Goal: Information Seeking & Learning: Understand process/instructions

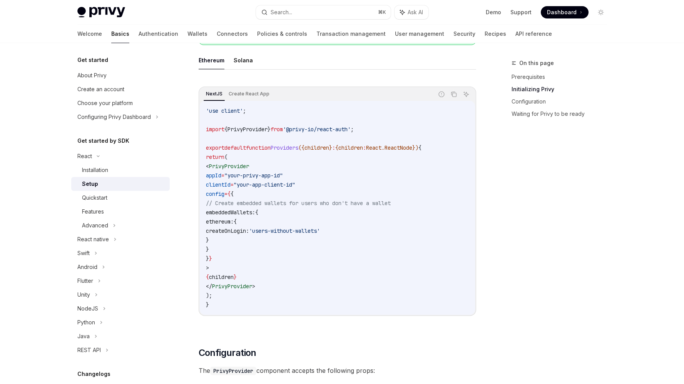
scroll to position [231, 0]
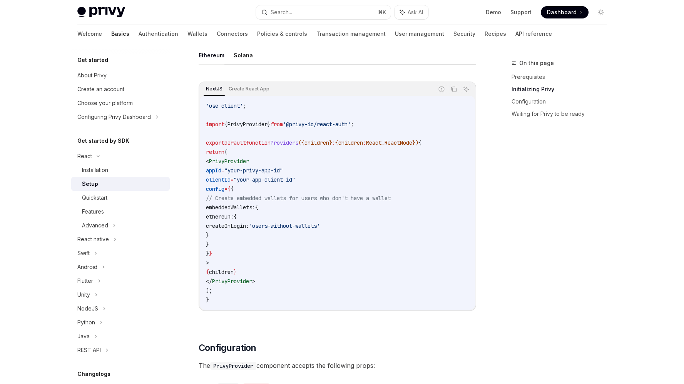
click at [542, 217] on div "On this page Prerequisites Initializing Privy Configuration Waiting for Privy t…" at bounding box center [554, 222] width 117 height 326
click at [497, 9] on link "Demo" at bounding box center [493, 12] width 15 height 8
click at [111, 200] on div "Quickstart" at bounding box center [123, 197] width 83 height 9
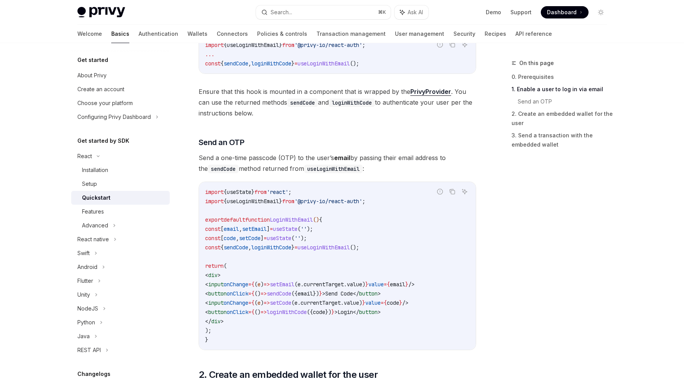
scroll to position [279, 0]
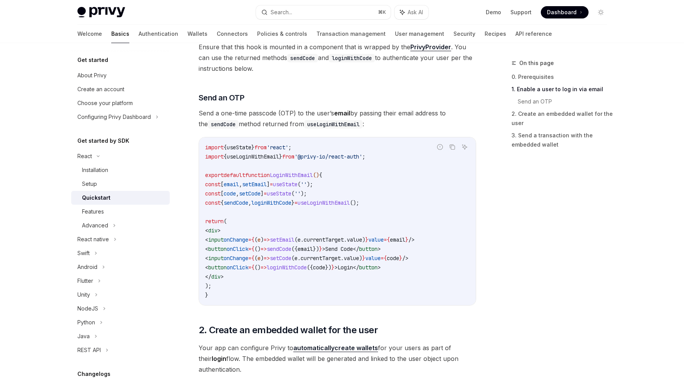
click at [522, 203] on div "On this page 0. Prerequisites 1. Enable a user to log in via email Send an OTP …" at bounding box center [554, 222] width 117 height 326
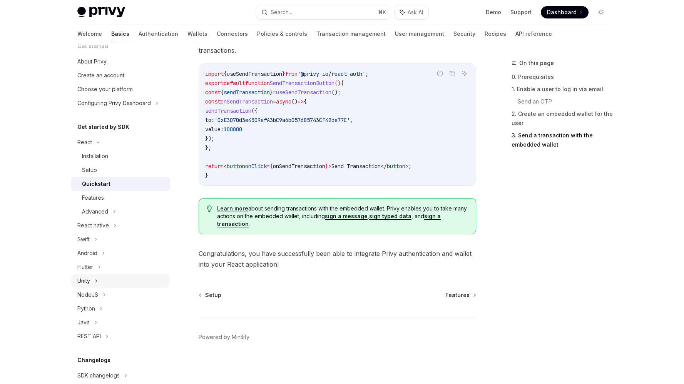
scroll to position [0, 0]
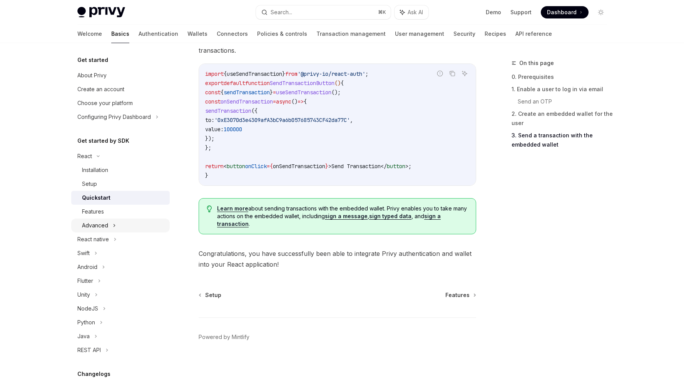
click at [104, 225] on div "Advanced" at bounding box center [95, 225] width 26 height 9
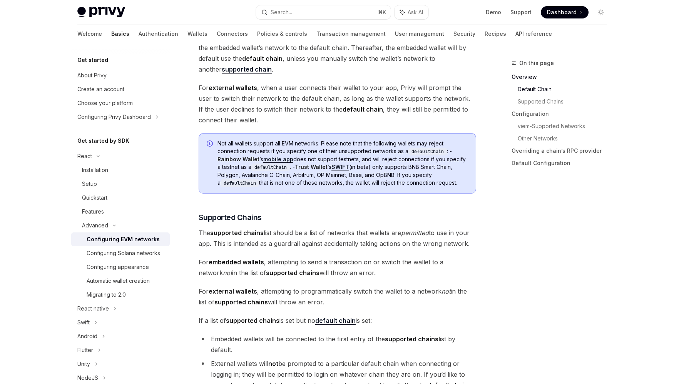
scroll to position [361, 0]
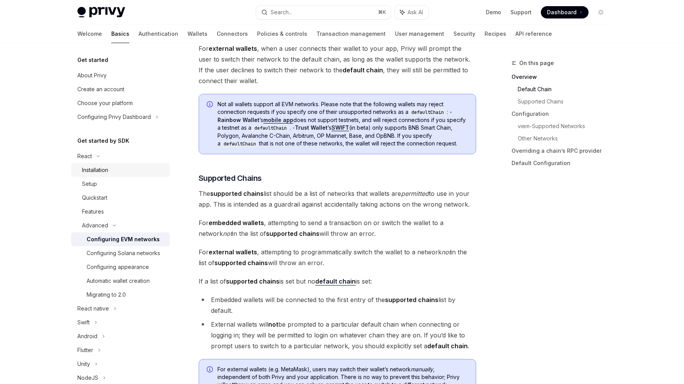
click at [110, 171] on div "Installation" at bounding box center [123, 170] width 83 height 9
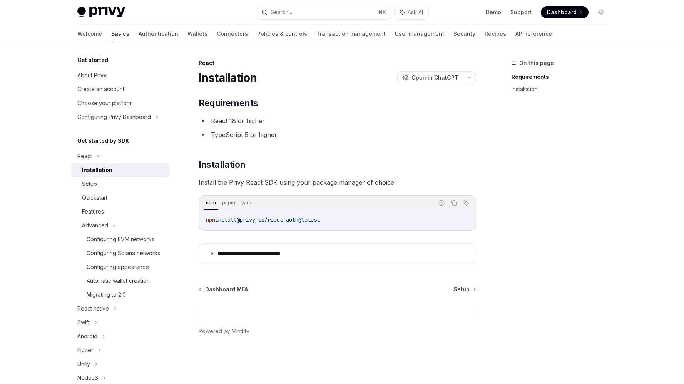
type textarea "*"
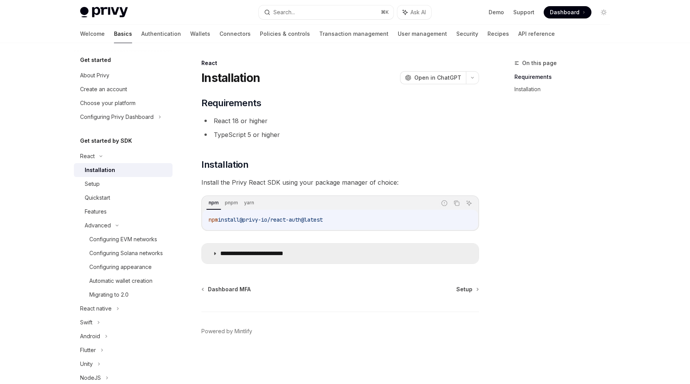
click at [215, 253] on icon at bounding box center [215, 253] width 5 height 5
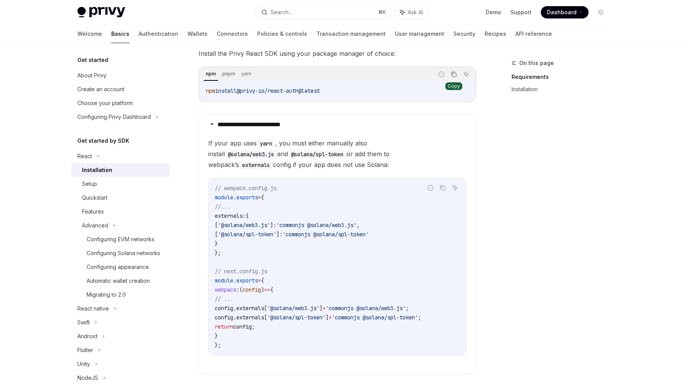
scroll to position [169, 0]
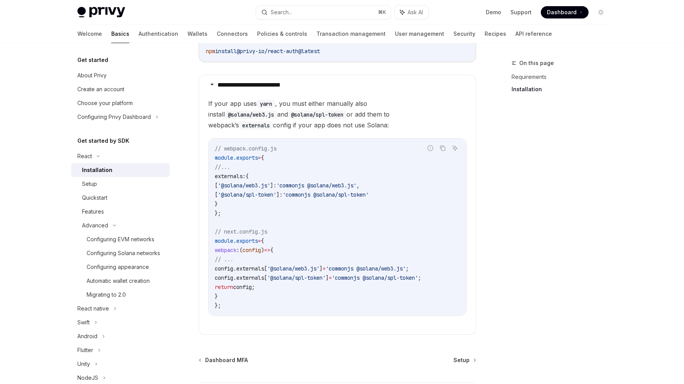
click at [512, 216] on div "On this page Requirements Installation" at bounding box center [554, 222] width 117 height 326
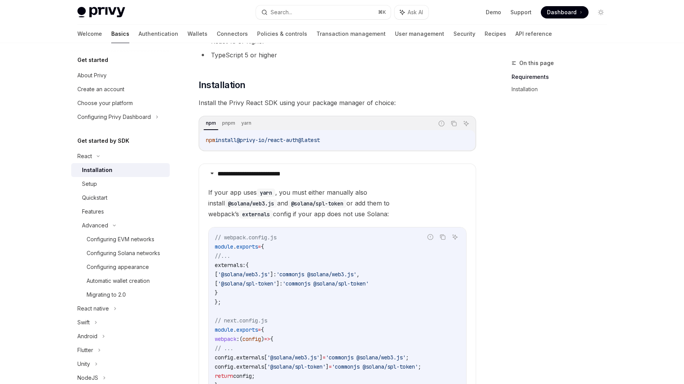
scroll to position [40, 0]
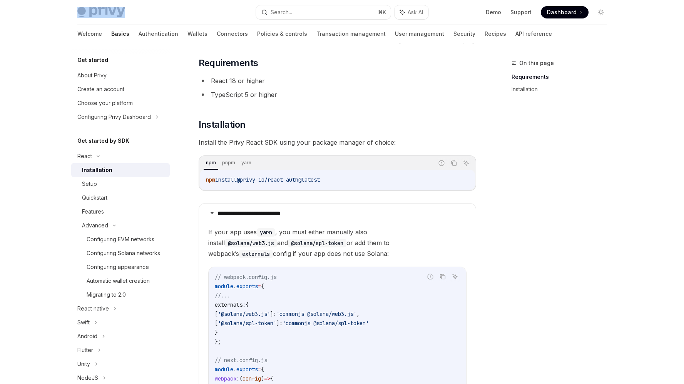
drag, startPoint x: 126, startPoint y: 14, endPoint x: 93, endPoint y: 13, distance: 33.5
click at [93, 13] on div "Privy Docs home page" at bounding box center [163, 12] width 173 height 11
click at [453, 111] on div "**********" at bounding box center [338, 260] width 278 height 407
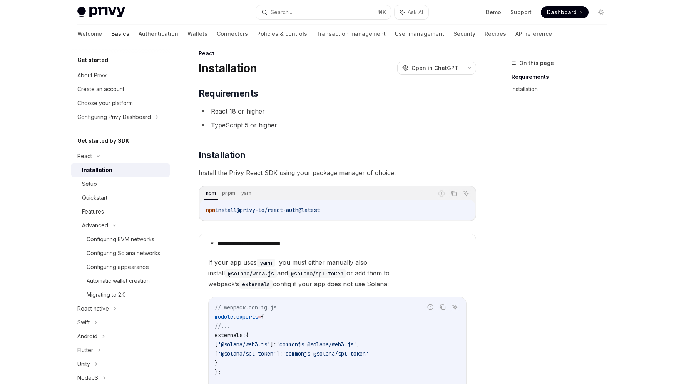
scroll to position [15, 0]
